Goal: Transaction & Acquisition: Purchase product/service

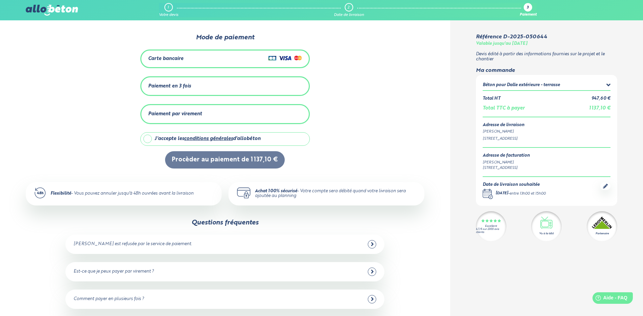
click at [346, 8] on div "2" at bounding box center [349, 7] width 8 height 8
